Goal: Use online tool/utility: Utilize a website feature to perform a specific function

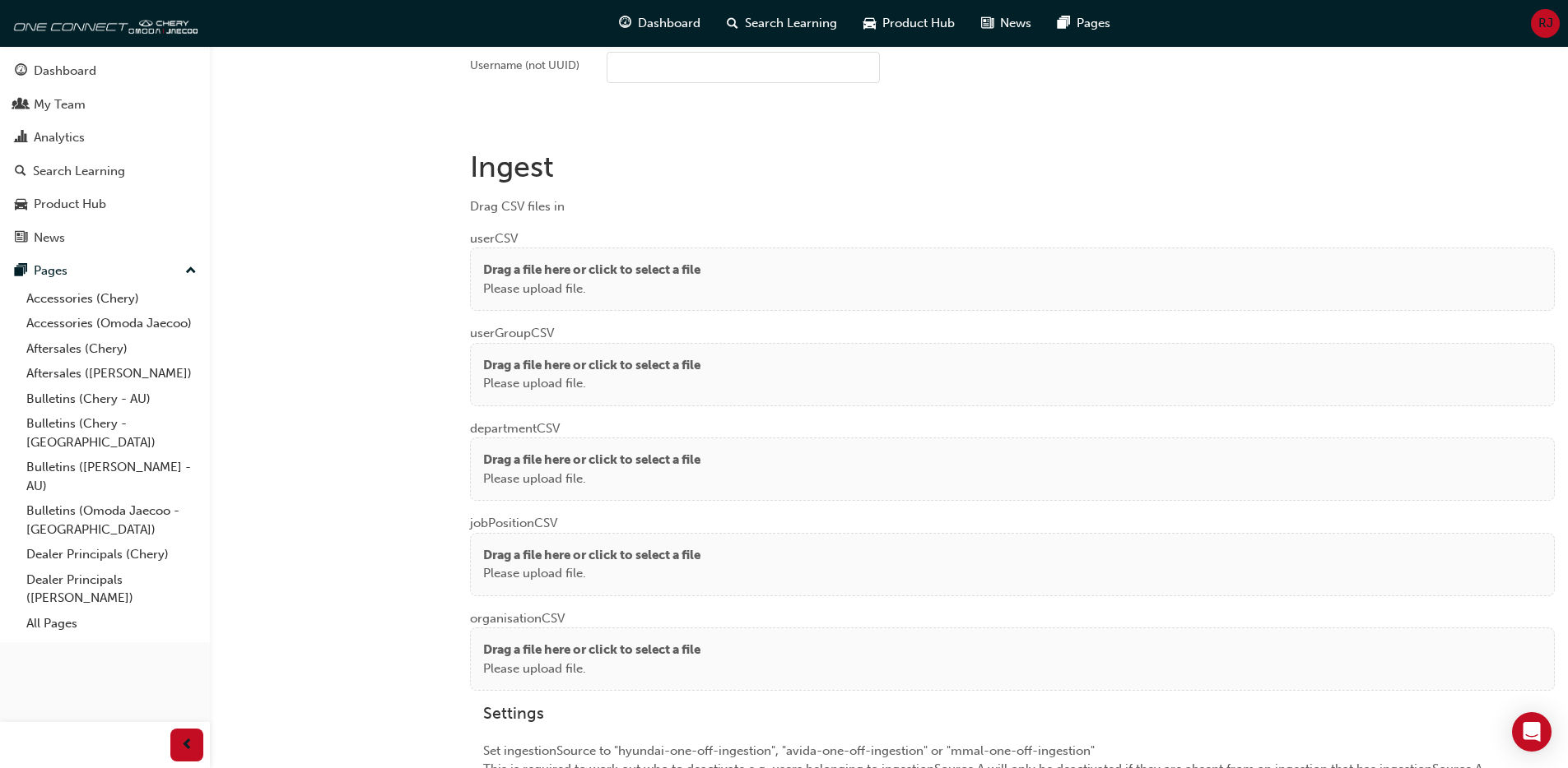
scroll to position [1172, 0]
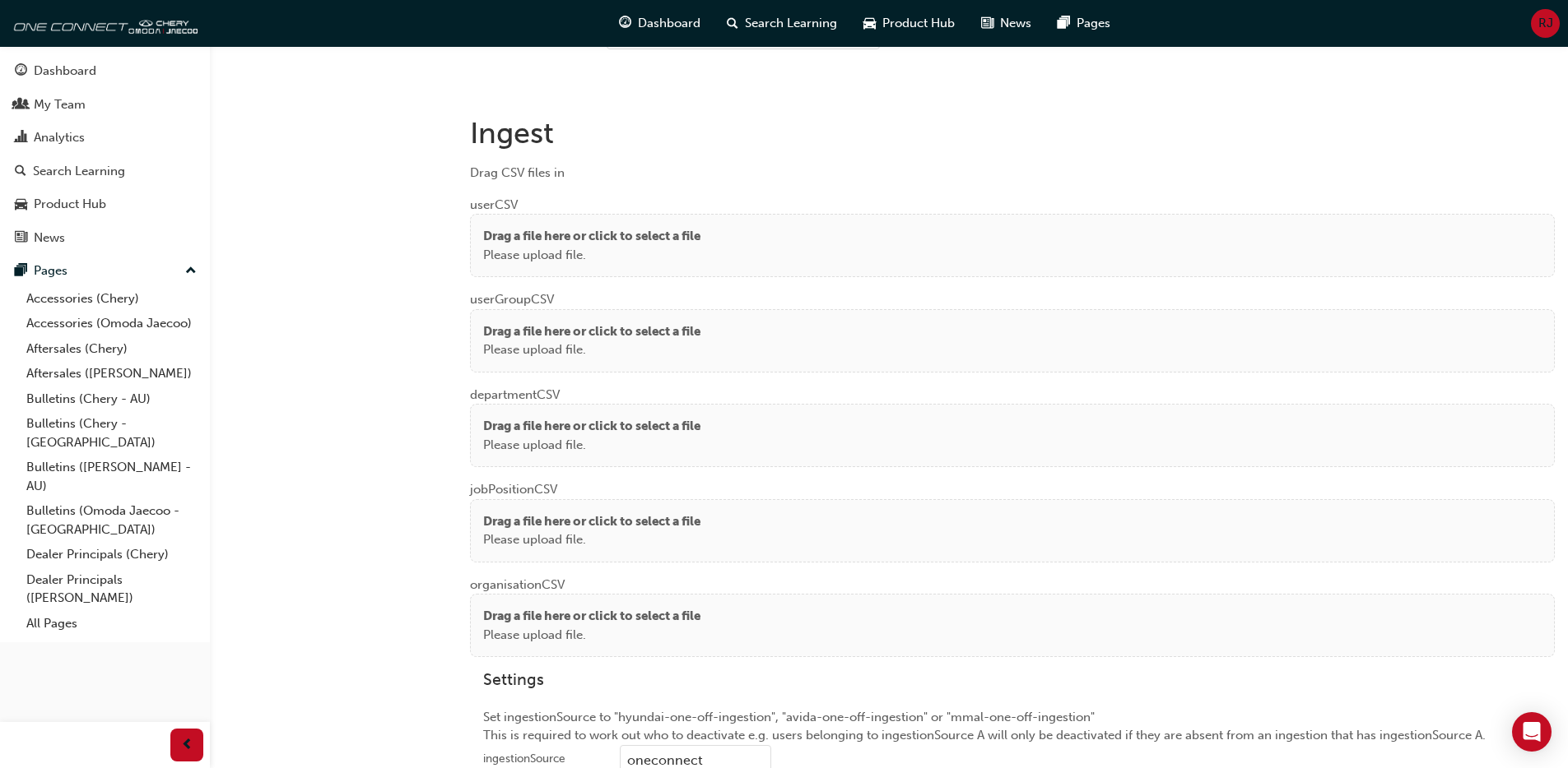
click at [595, 232] on p "Drag a file here or click to select a file" at bounding box center [591, 236] width 217 height 19
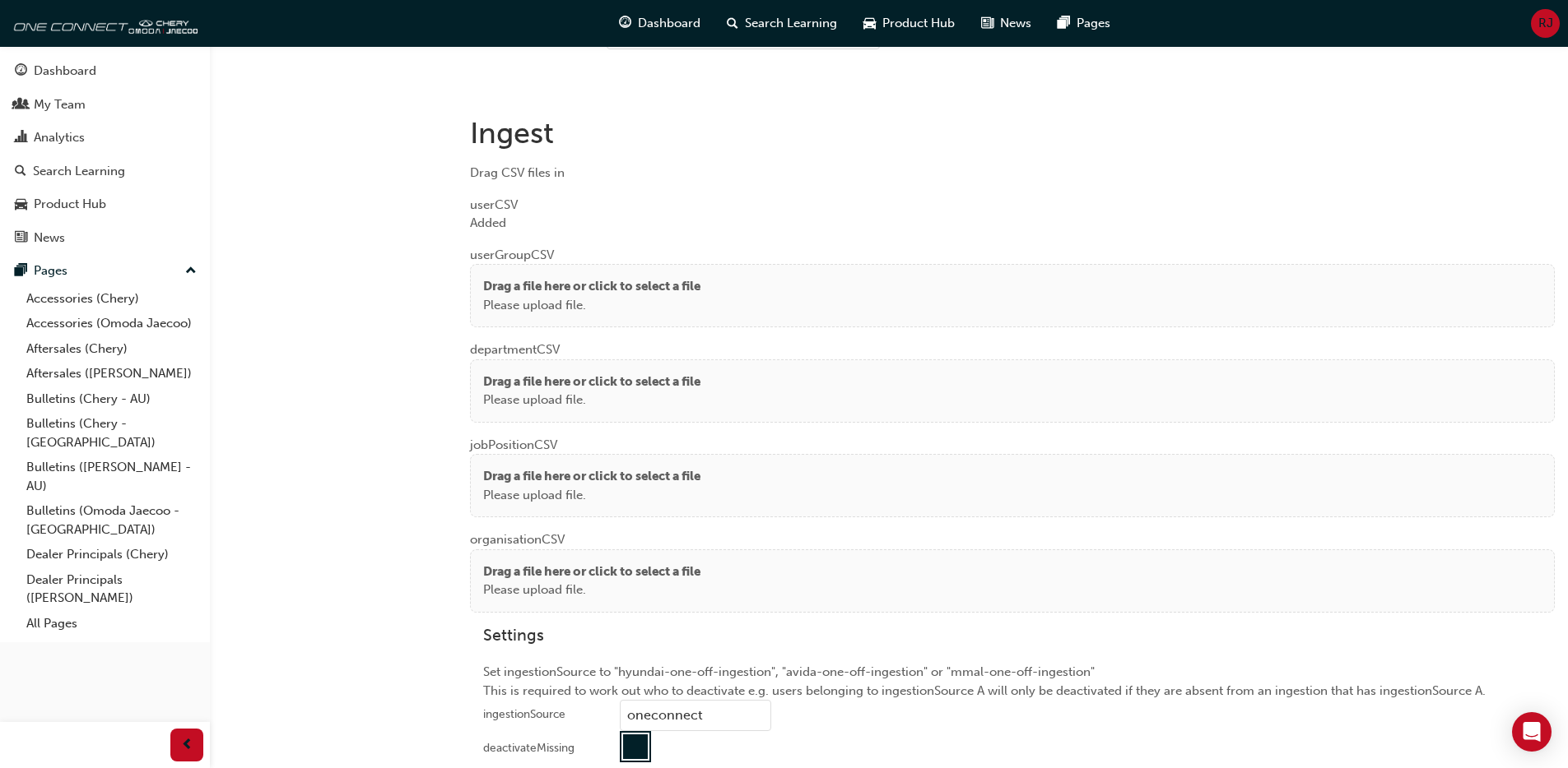
click at [552, 281] on p "Drag a file here or click to select a file" at bounding box center [591, 286] width 217 height 19
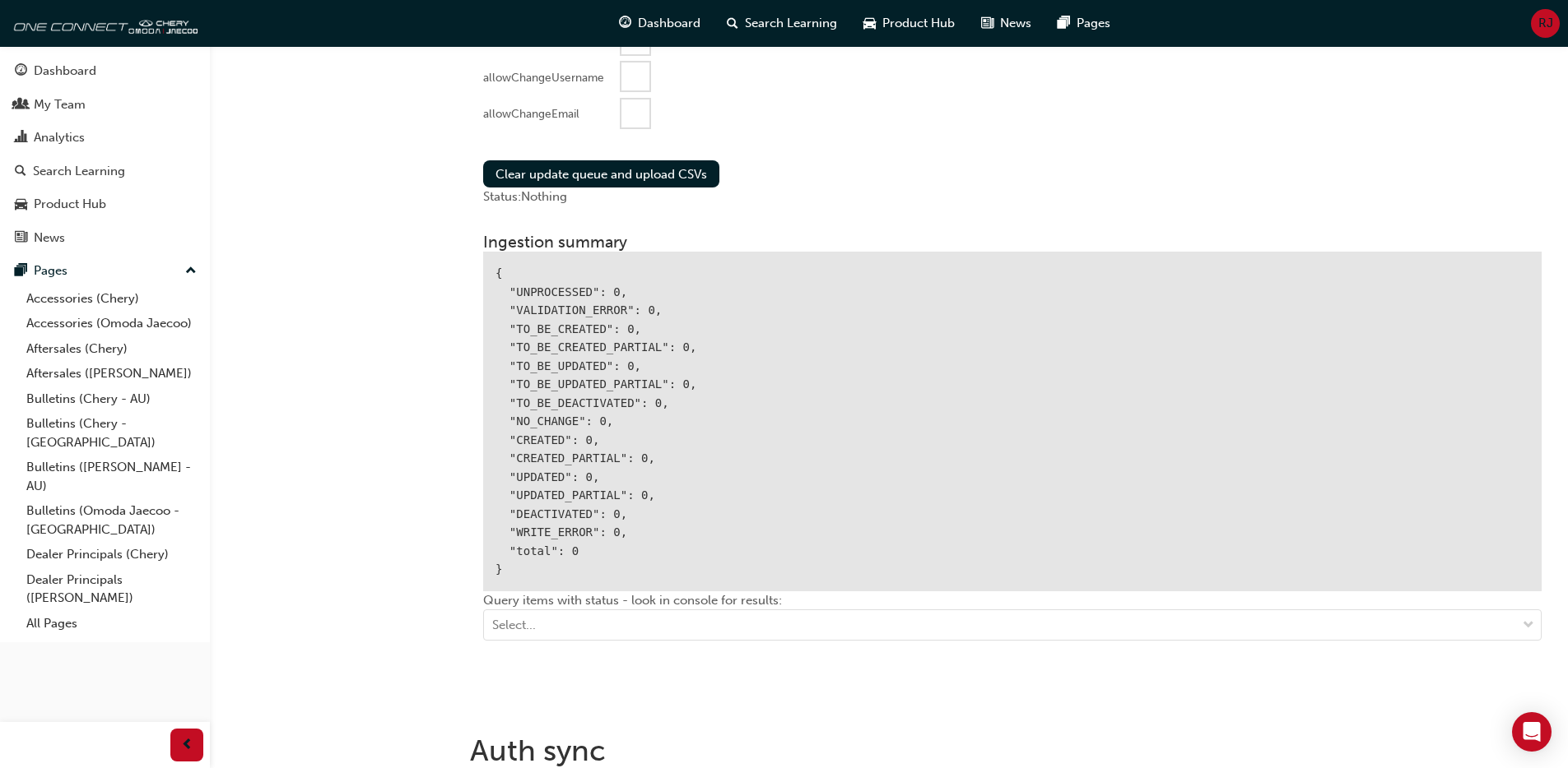
scroll to position [1135, 0]
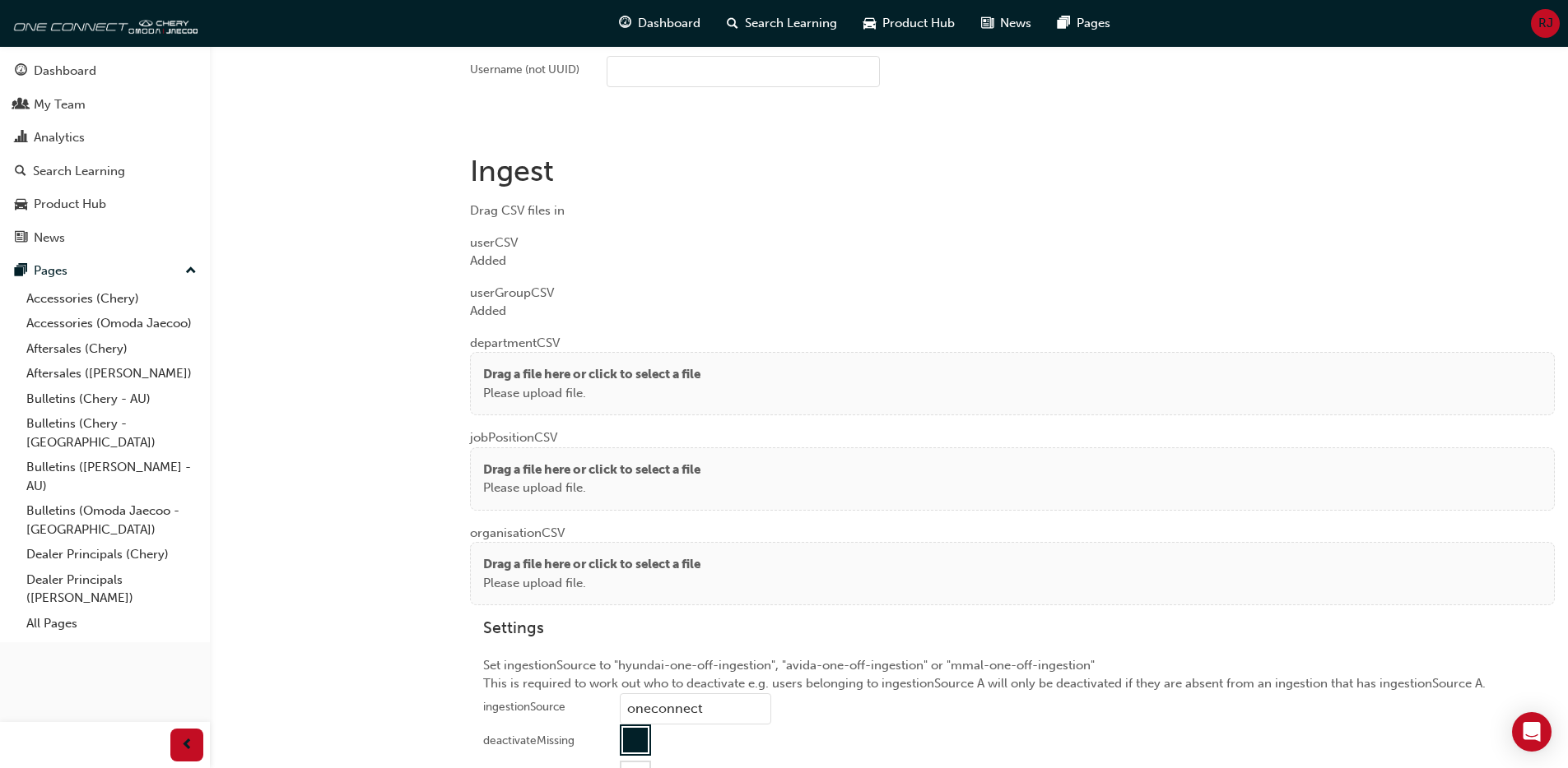
click at [533, 396] on p "Please upload file." at bounding box center [591, 393] width 217 height 19
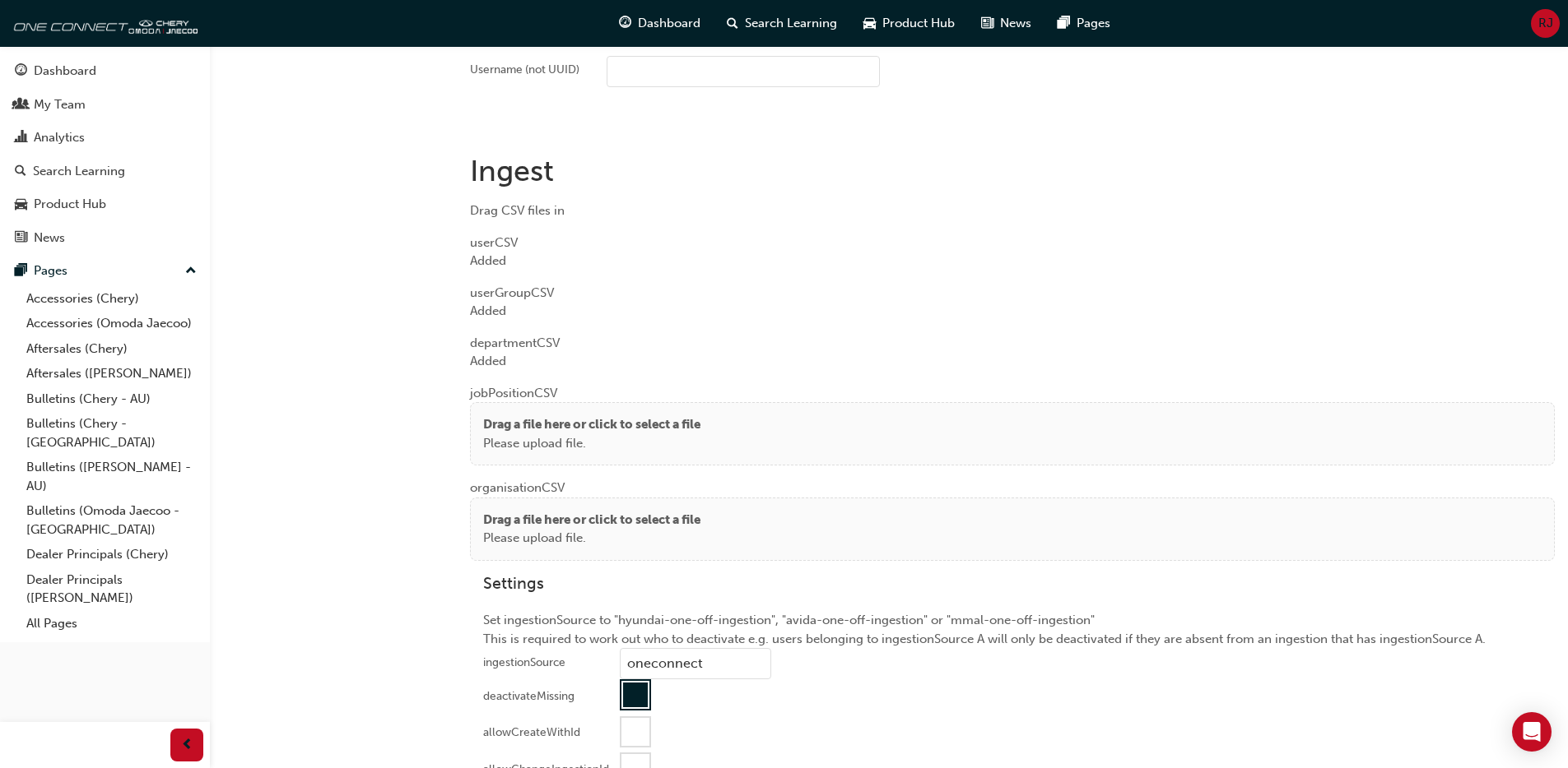
click at [503, 421] on p "Drag a file here or click to select a file" at bounding box center [591, 425] width 217 height 19
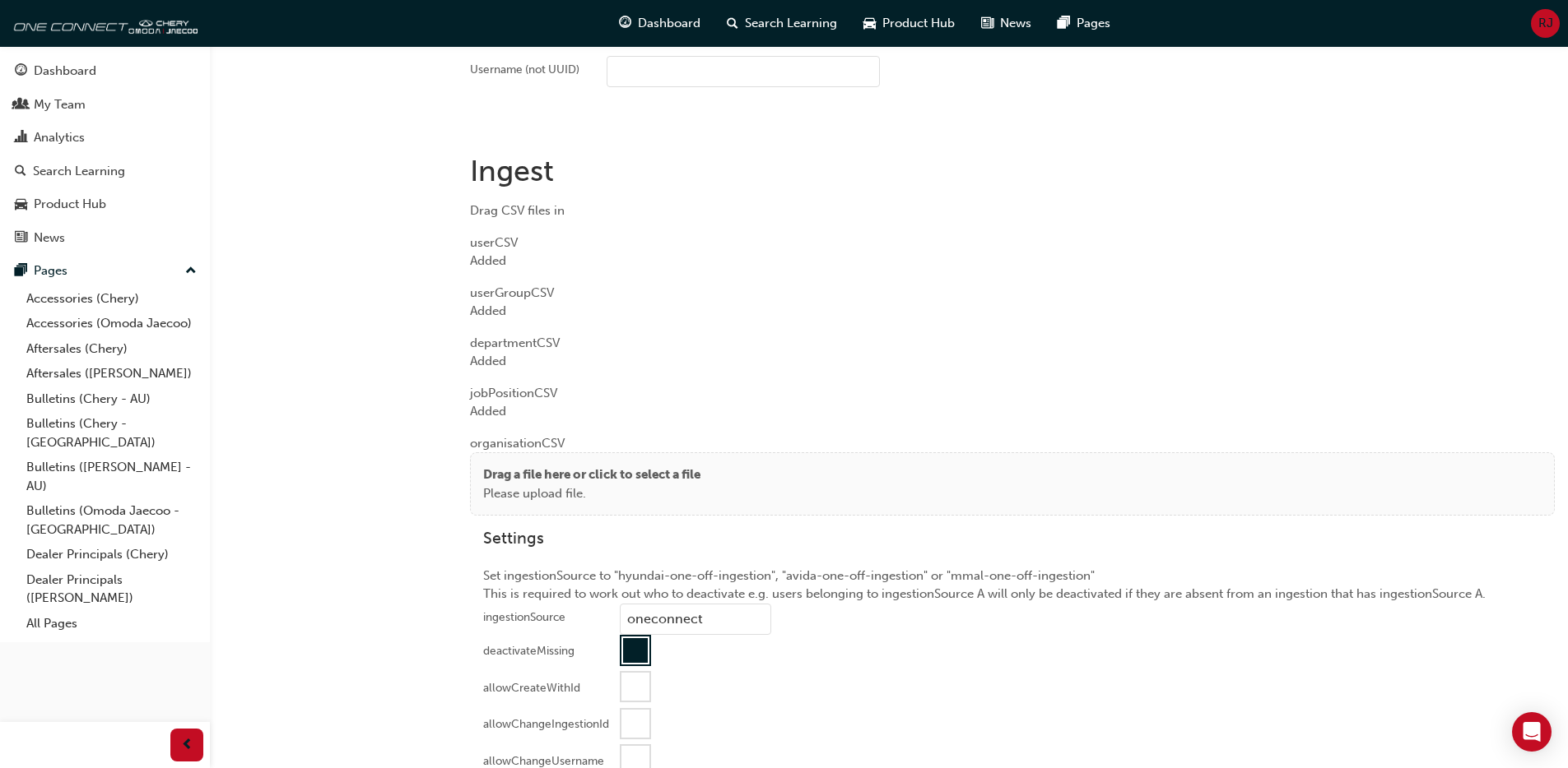
click at [493, 476] on p "Drag a file here or click to select a file" at bounding box center [591, 475] width 217 height 19
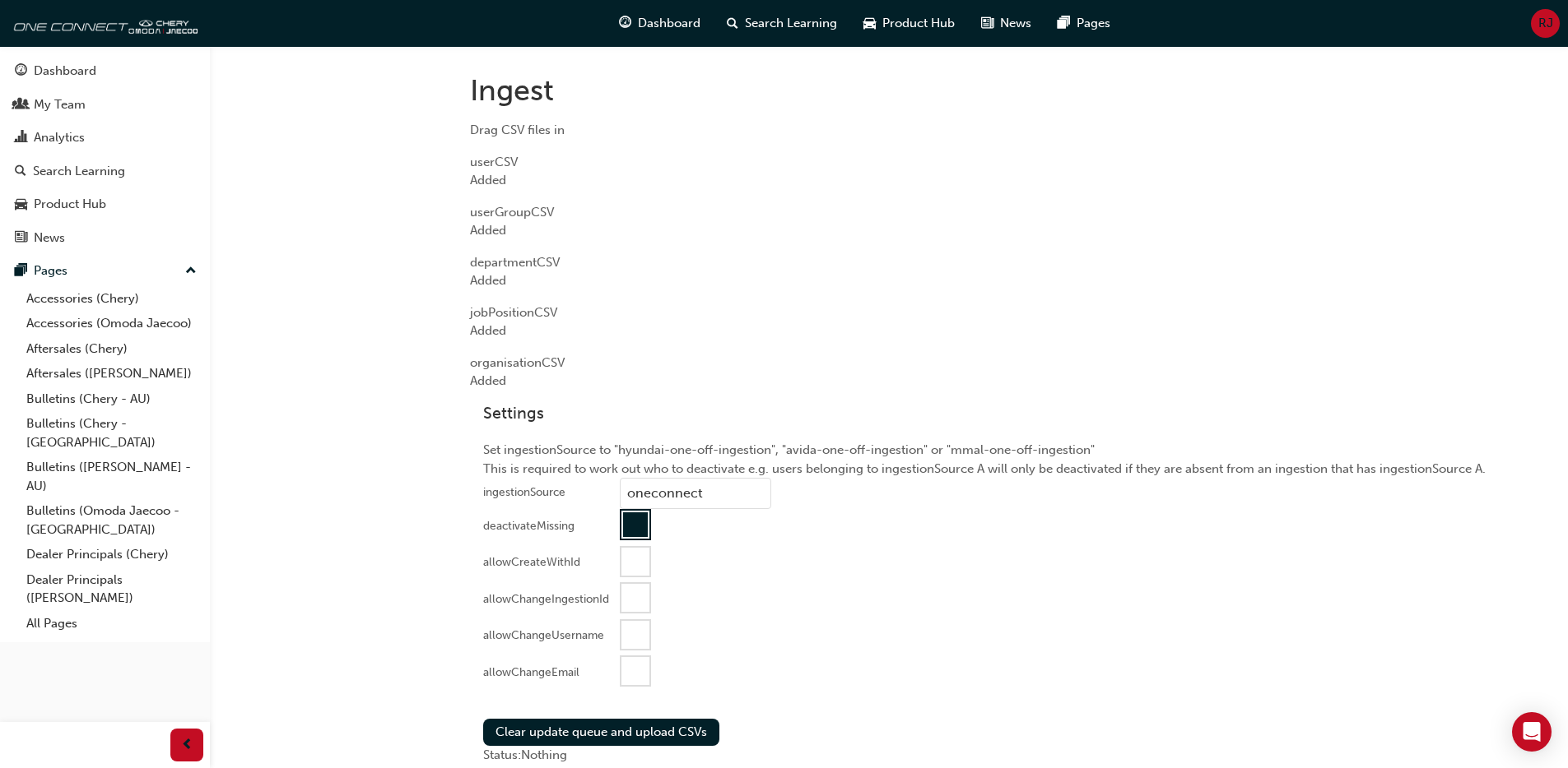
scroll to position [1524, 0]
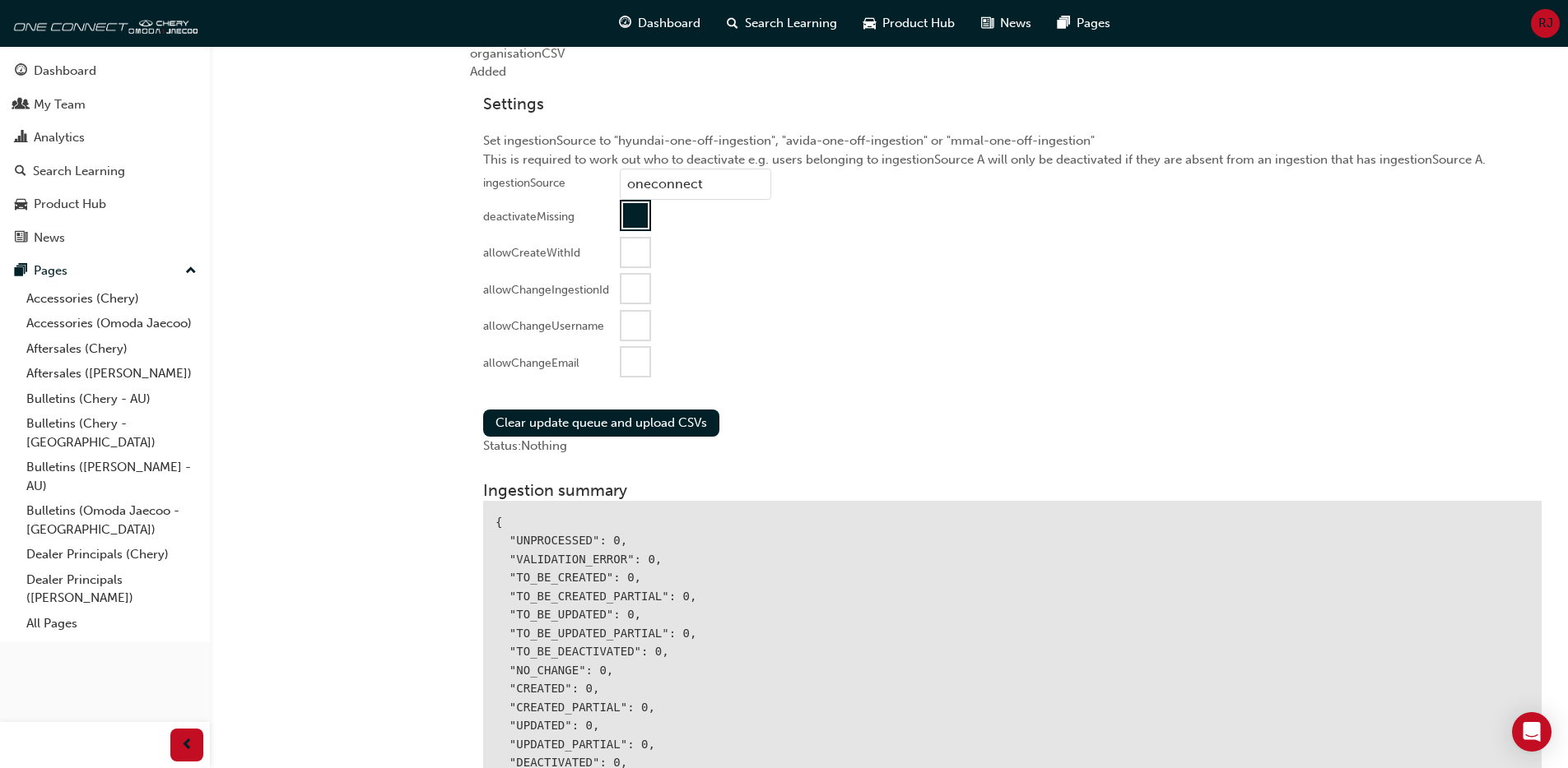
click at [629, 370] on div at bounding box center [635, 362] width 28 height 28
click at [592, 429] on button "Clear update queue and upload CSVs" at bounding box center [601, 424] width 236 height 28
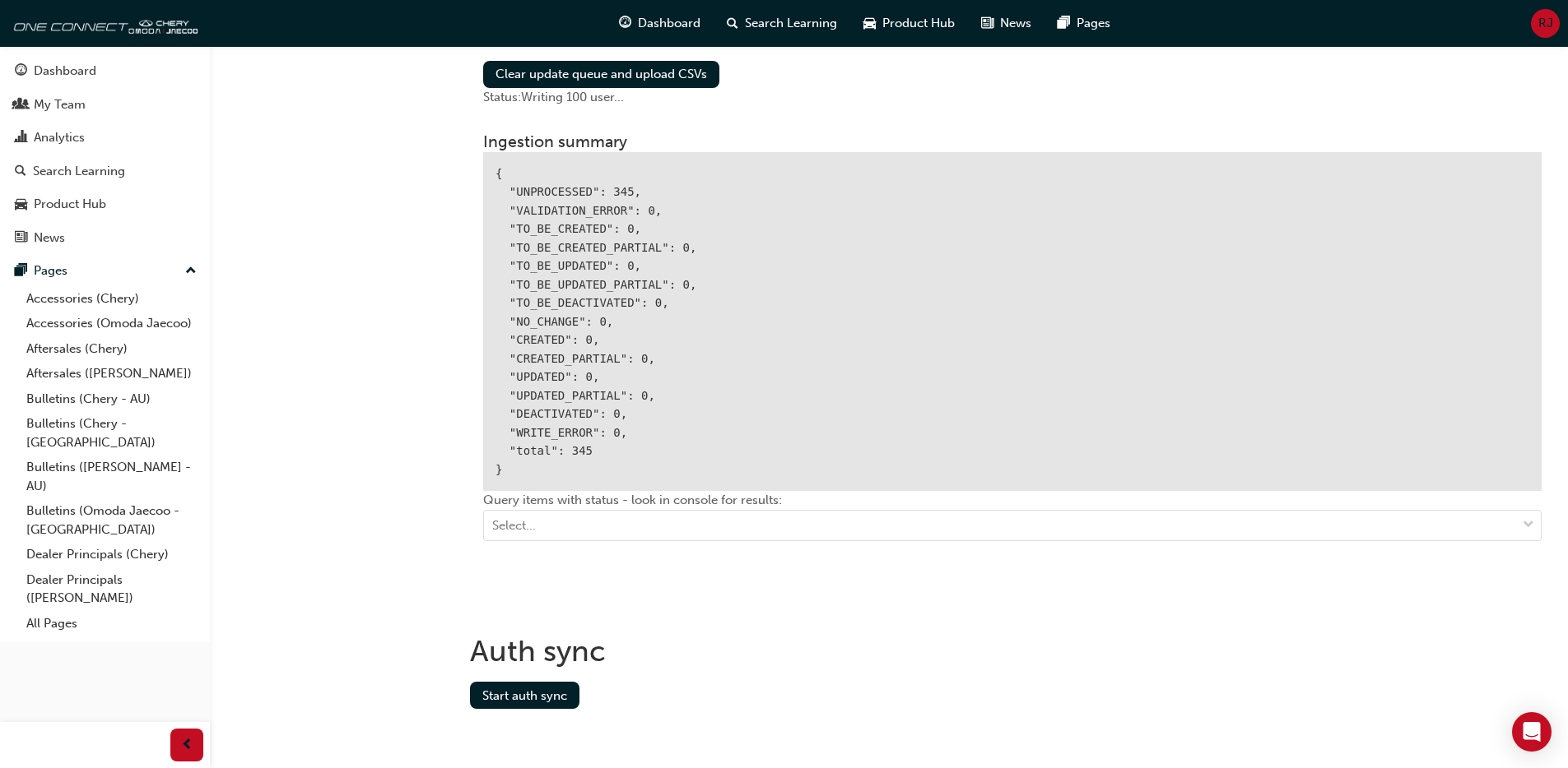
scroll to position [1880, 0]
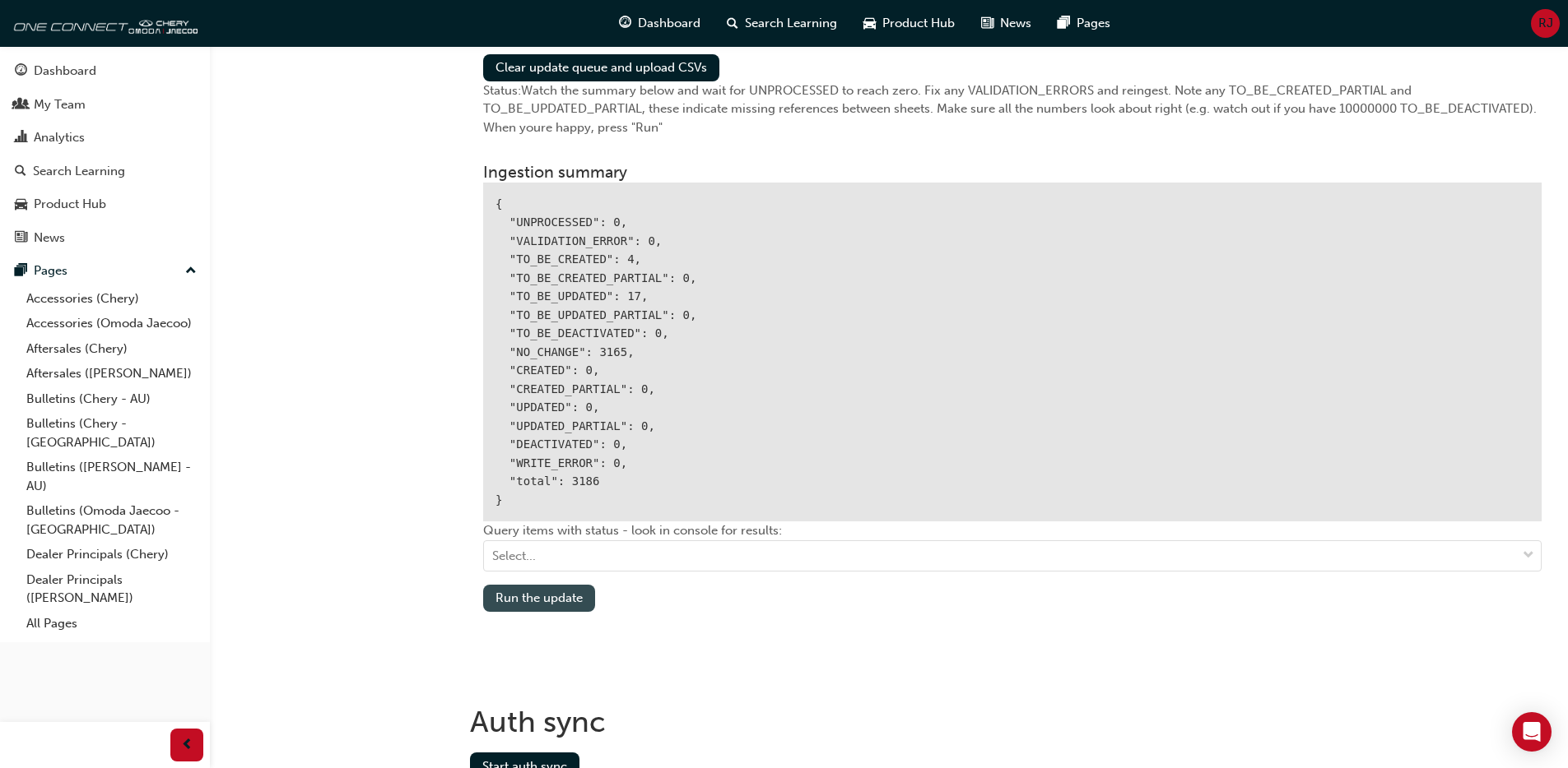
click at [564, 607] on button "Run the update" at bounding box center [539, 599] width 112 height 28
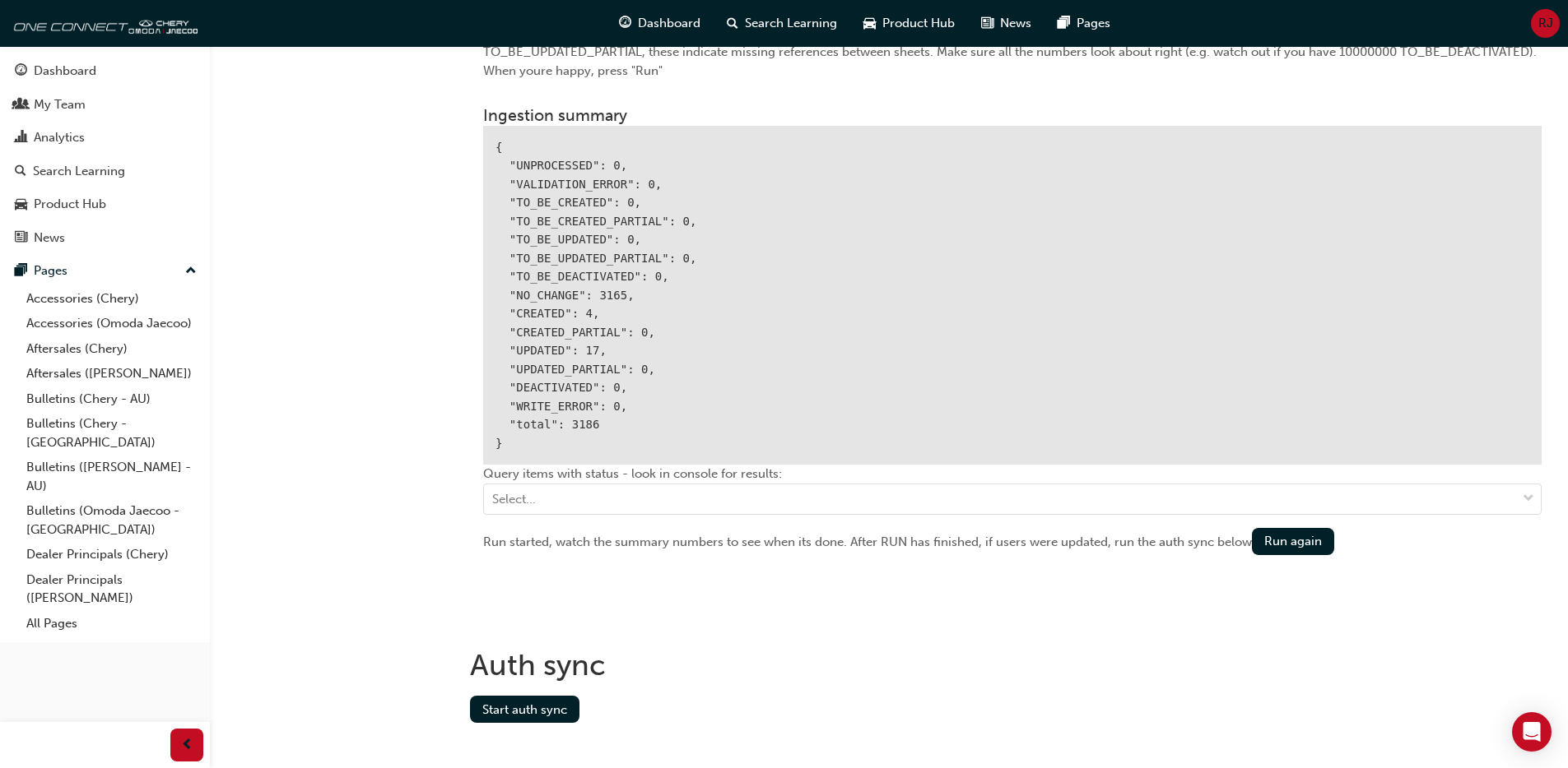
scroll to position [1948, 0]
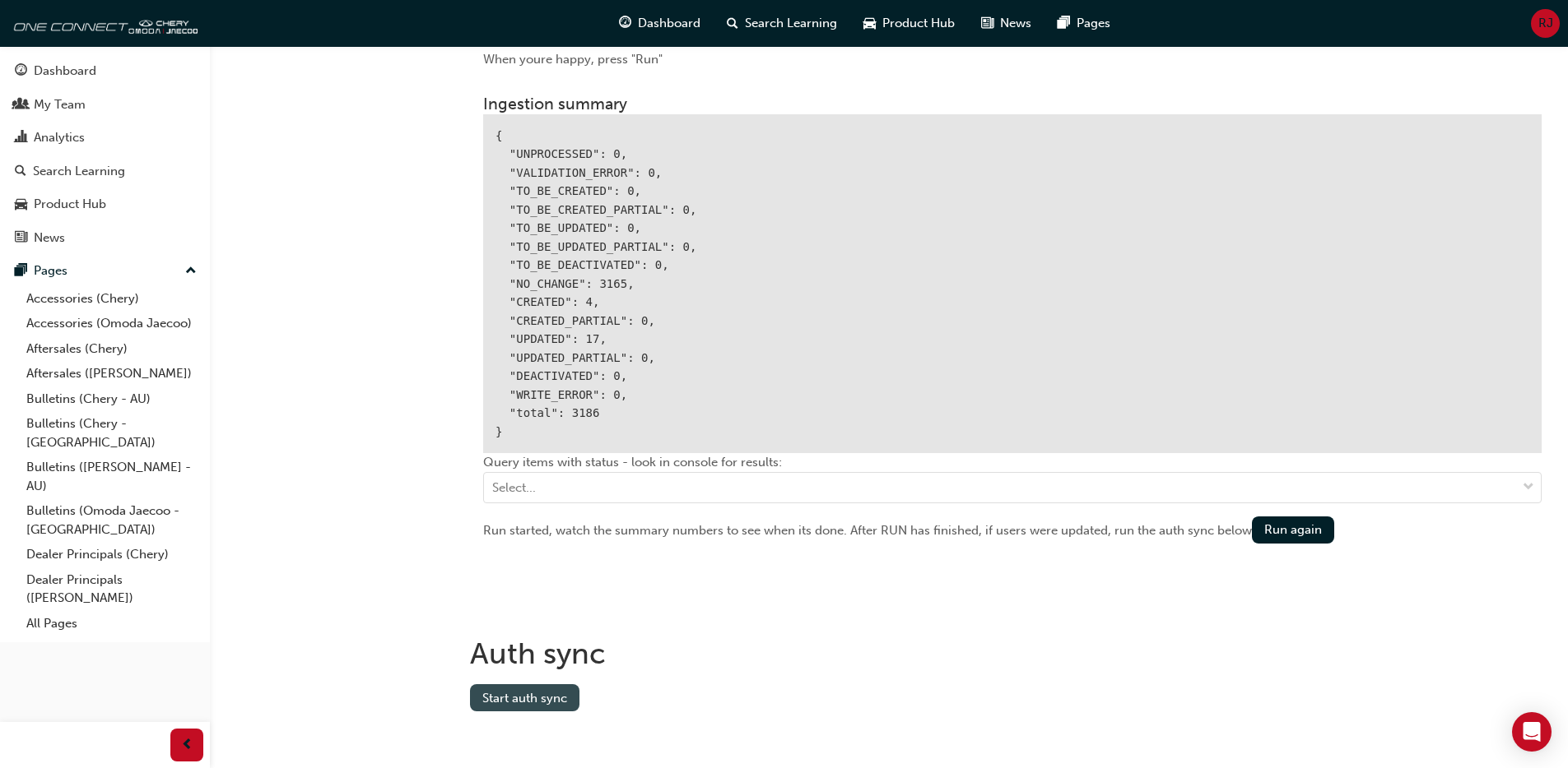
click at [528, 702] on button "Start auth sync" at bounding box center [524, 698] width 109 height 28
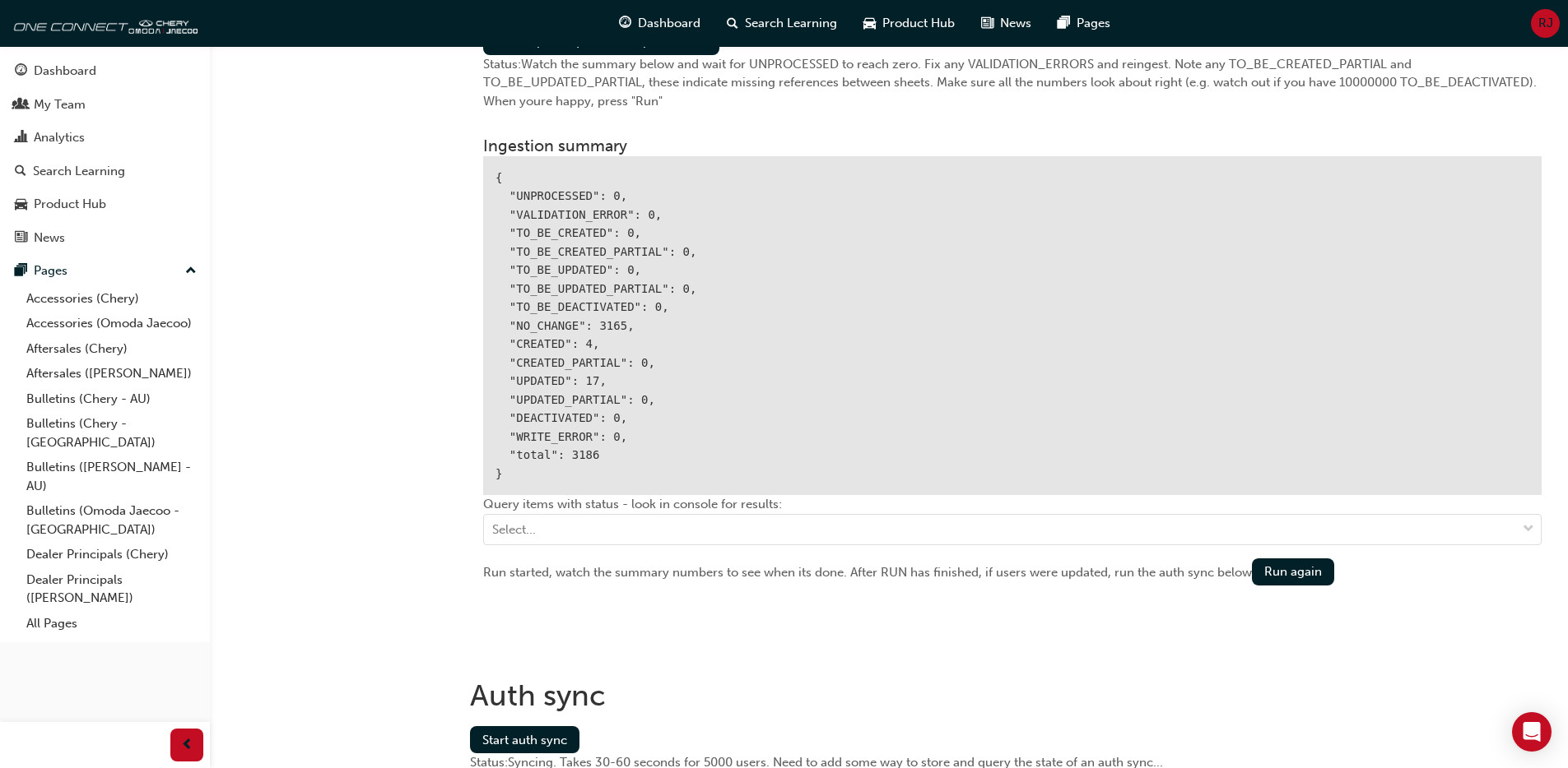
scroll to position [1901, 0]
